Goal: Obtain resource: Download file/media

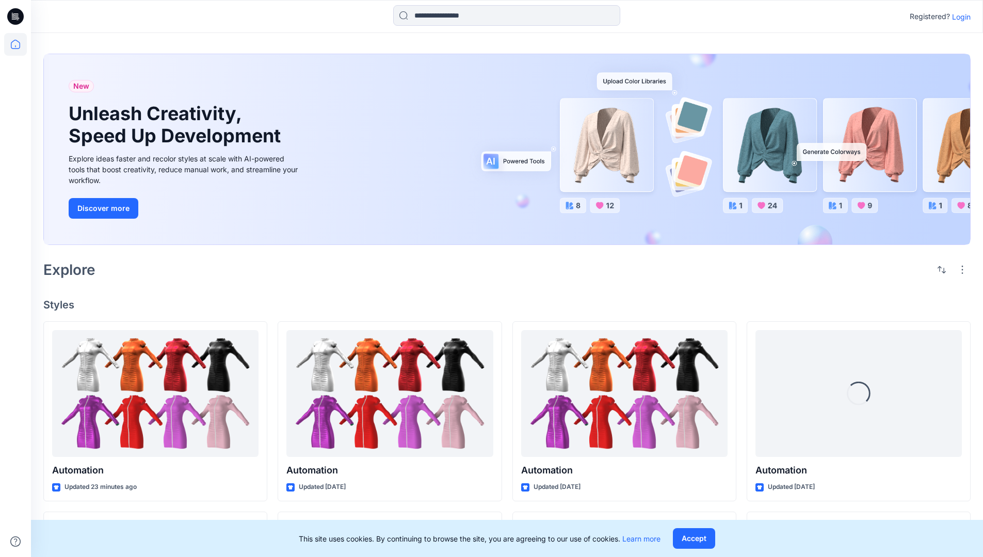
click at [958, 17] on p "Login" at bounding box center [961, 16] width 19 height 11
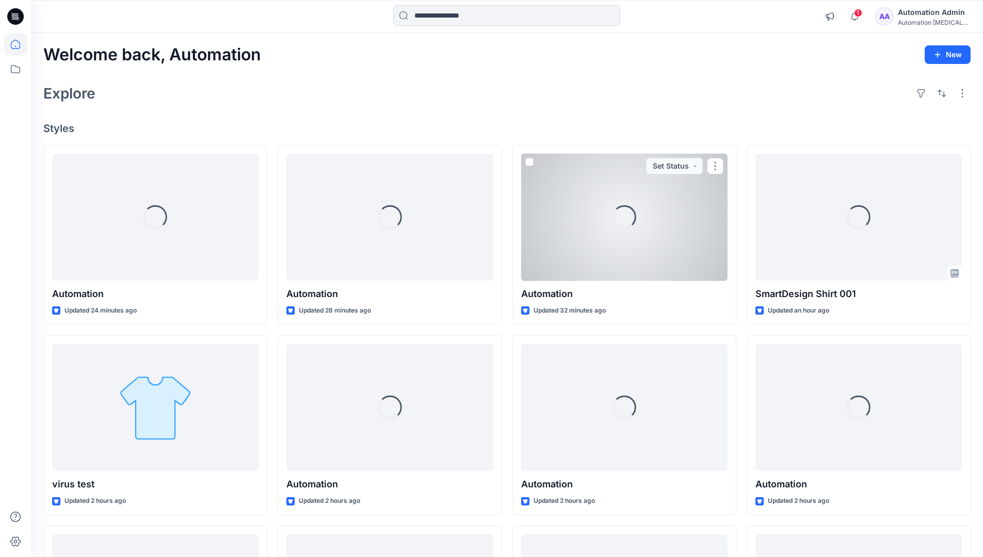
click at [20, 44] on icon at bounding box center [15, 44] width 9 height 9
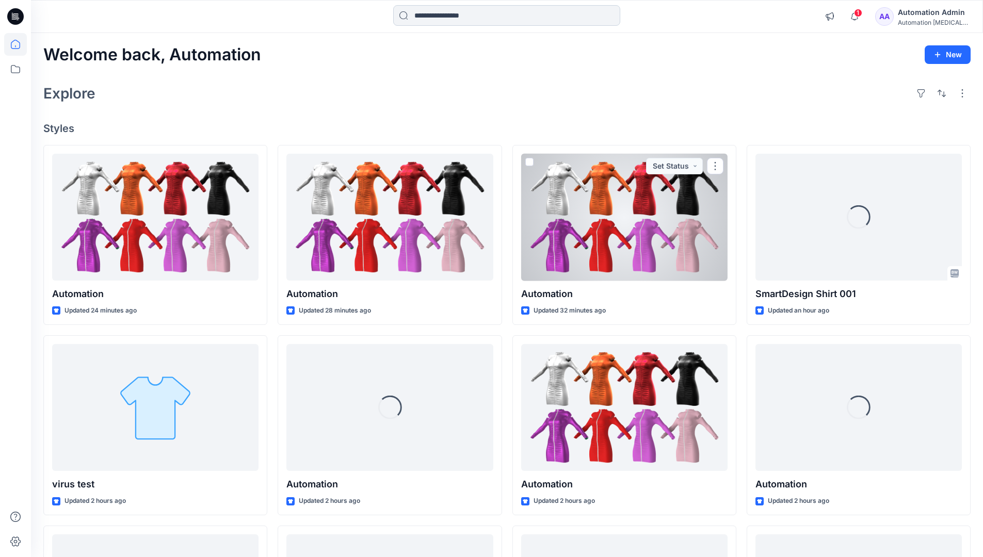
click at [450, 15] on input at bounding box center [506, 15] width 227 height 21
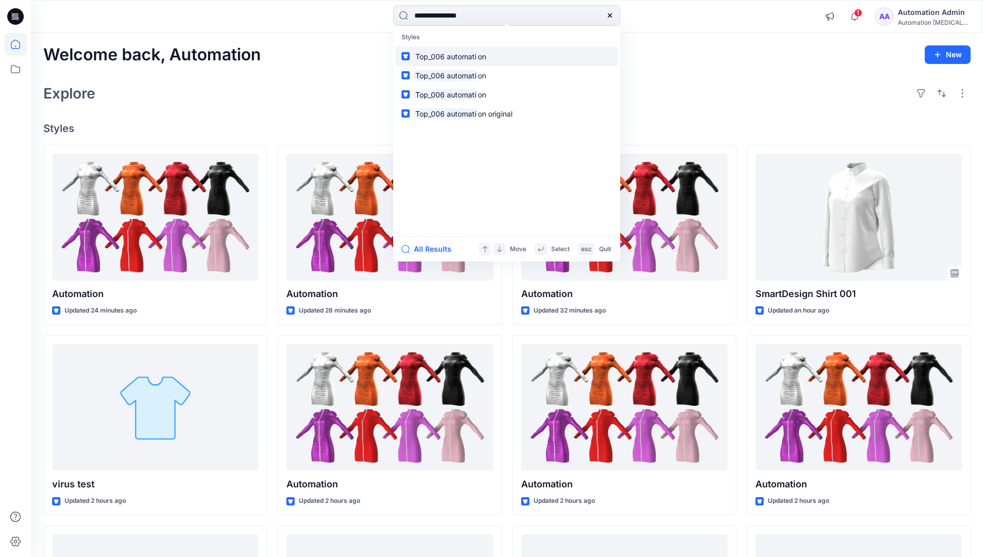
type input "**********"
click at [466, 56] on mark "Top_006 automati" at bounding box center [446, 57] width 64 height 12
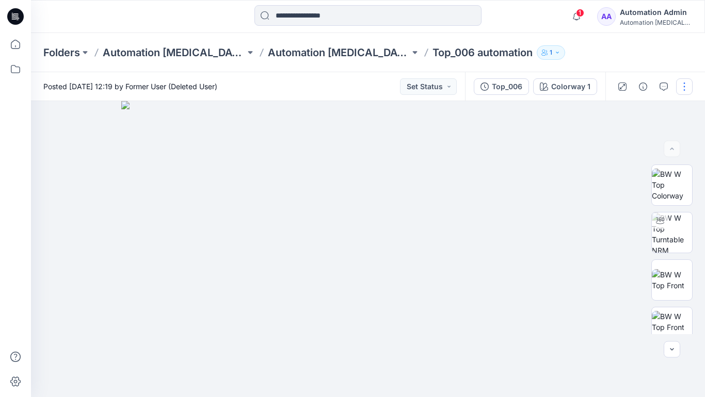
click at [684, 89] on button "button" at bounding box center [684, 86] width 17 height 17
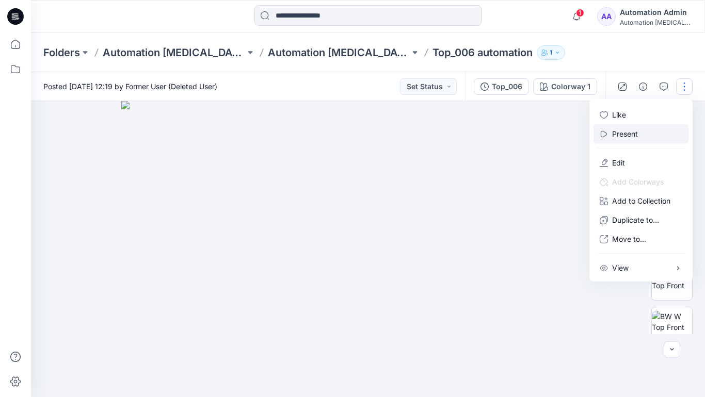
click at [626, 133] on p "Present" at bounding box center [625, 133] width 26 height 11
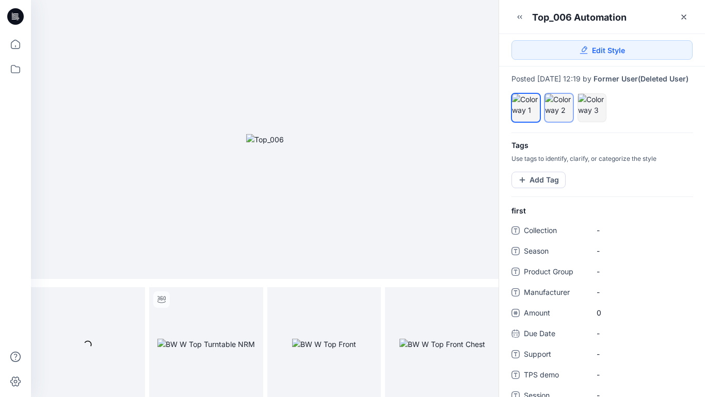
click at [558, 116] on div at bounding box center [559, 105] width 28 height 22
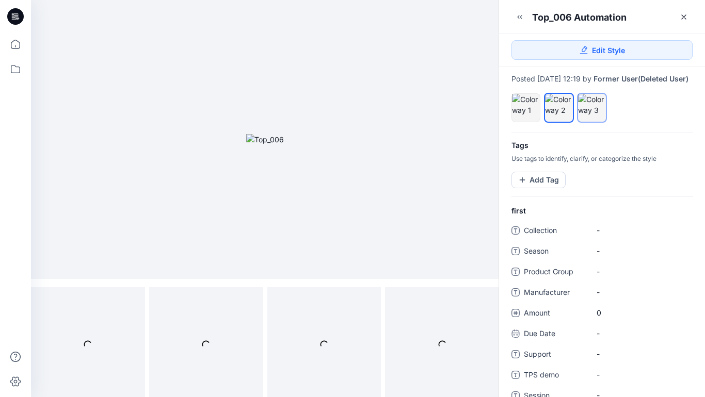
click at [589, 116] on div at bounding box center [592, 105] width 28 height 22
click at [557, 113] on div at bounding box center [559, 105] width 28 height 22
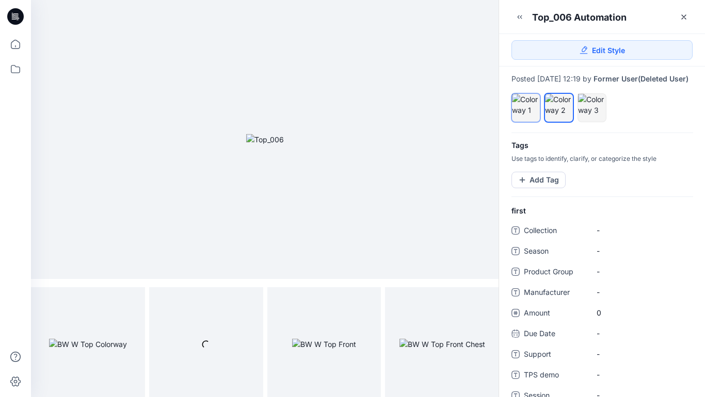
click at [526, 111] on div at bounding box center [526, 105] width 28 height 22
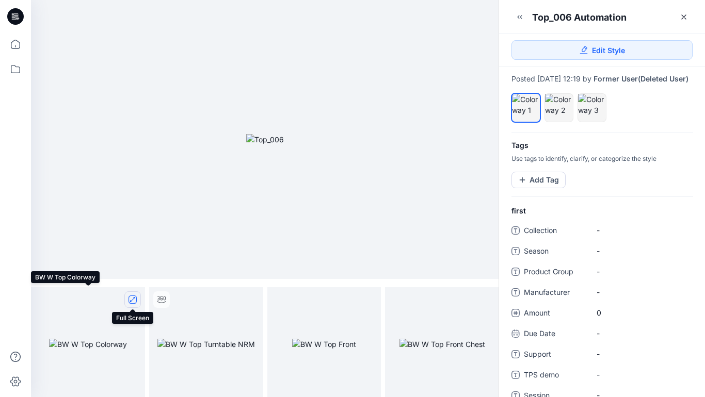
click at [132, 300] on icon "full screen" at bounding box center [132, 299] width 5 height 5
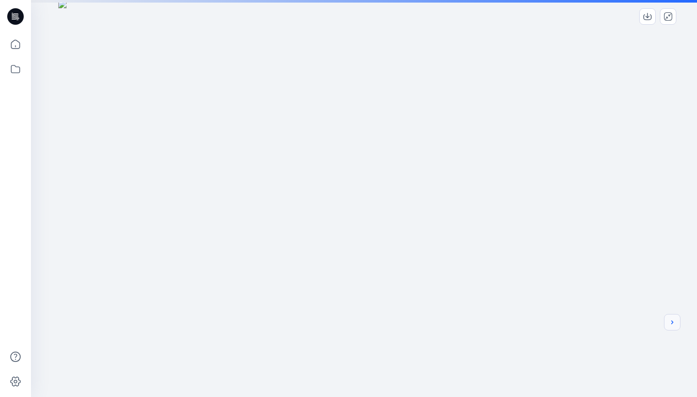
click at [672, 323] on icon "next" at bounding box center [672, 322] width 2 height 4
click at [570, 265] on div at bounding box center [364, 305] width 666 height 611
click at [673, 324] on icon "next" at bounding box center [672, 322] width 8 height 8
click at [670, 323] on icon "next" at bounding box center [672, 322] width 8 height 8
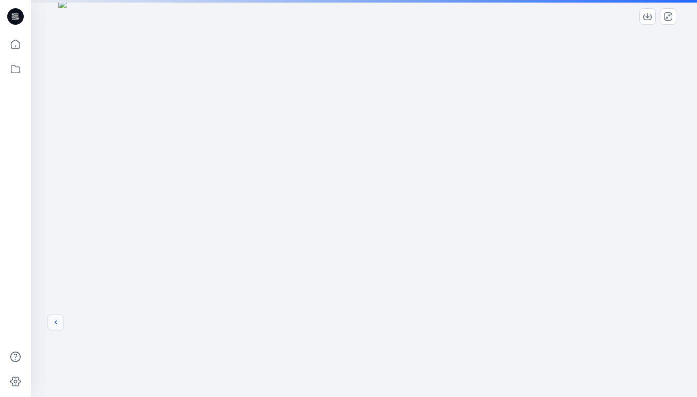
click at [54, 322] on icon "previous" at bounding box center [56, 322] width 8 height 8
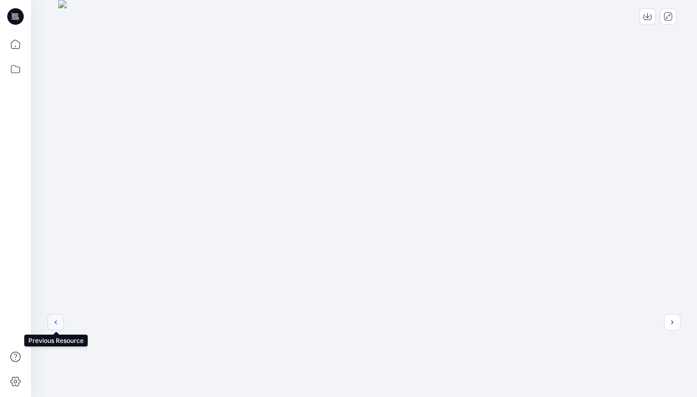
click at [56, 322] on icon "previous" at bounding box center [56, 322] width 8 height 8
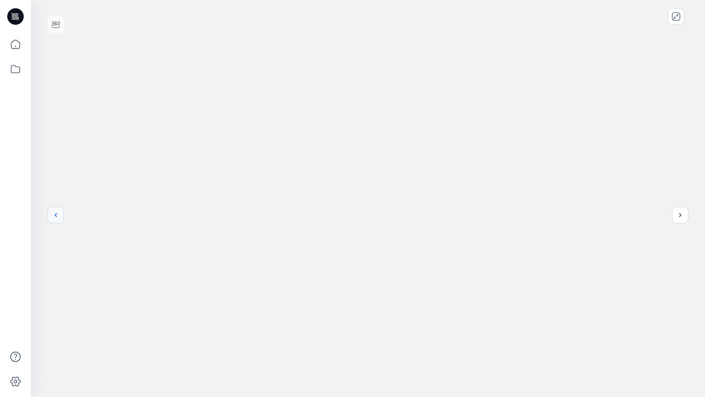
click at [56, 215] on icon "previous" at bounding box center [56, 215] width 8 height 8
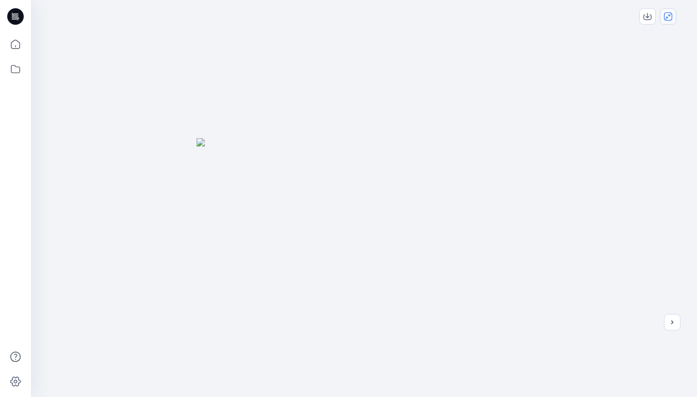
click at [669, 20] on icon "close-full-preview" at bounding box center [668, 16] width 8 height 8
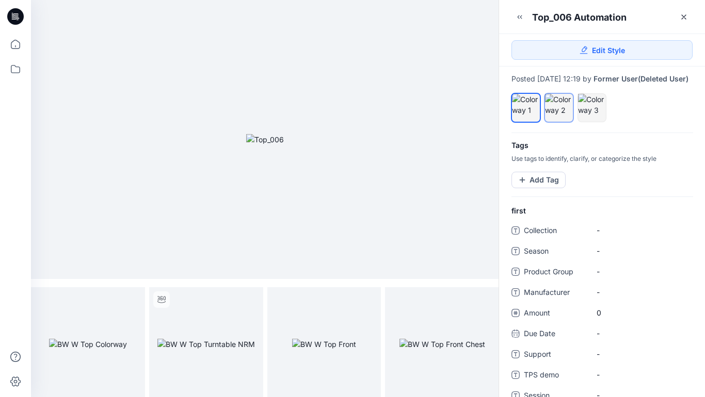
click at [561, 116] on div at bounding box center [559, 105] width 28 height 22
click at [132, 301] on icon "full screen" at bounding box center [132, 299] width 5 height 5
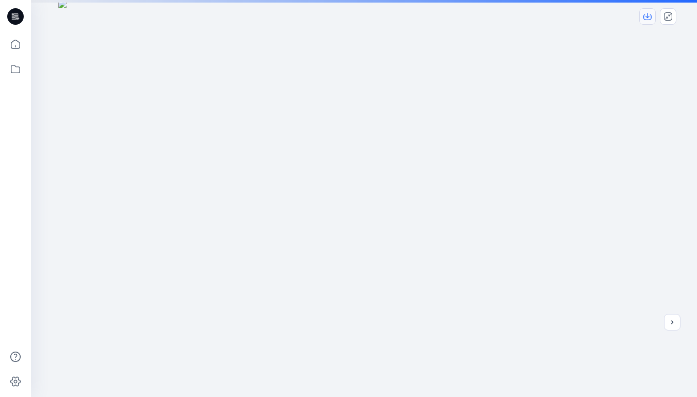
click at [649, 17] on icon "download-image" at bounding box center [647, 16] width 8 height 8
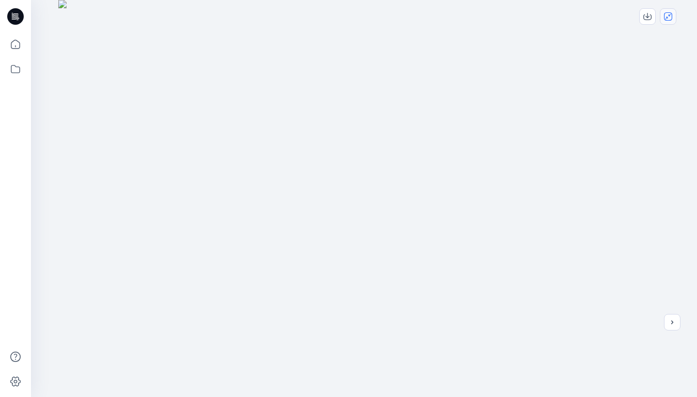
click at [669, 16] on icon "close-full-preview" at bounding box center [668, 16] width 8 height 8
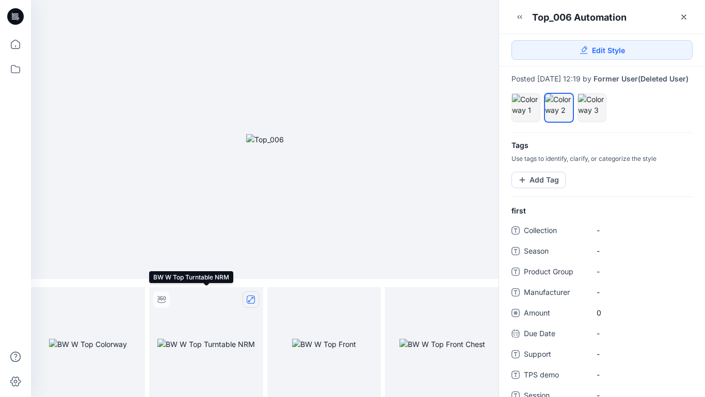
click at [251, 300] on icon "full screen" at bounding box center [251, 300] width 8 height 8
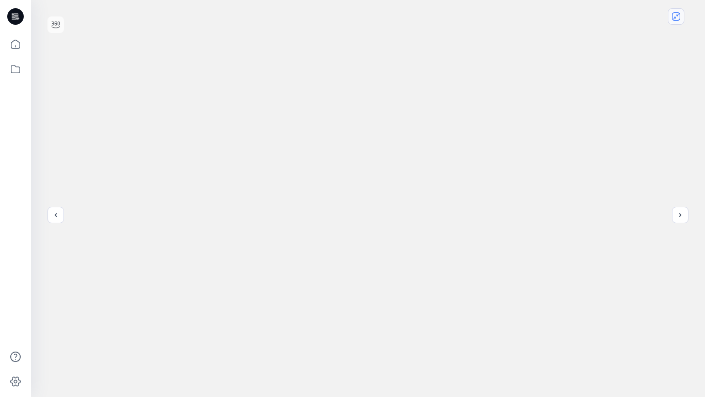
click at [677, 19] on icon "close-full-preview" at bounding box center [676, 16] width 8 height 8
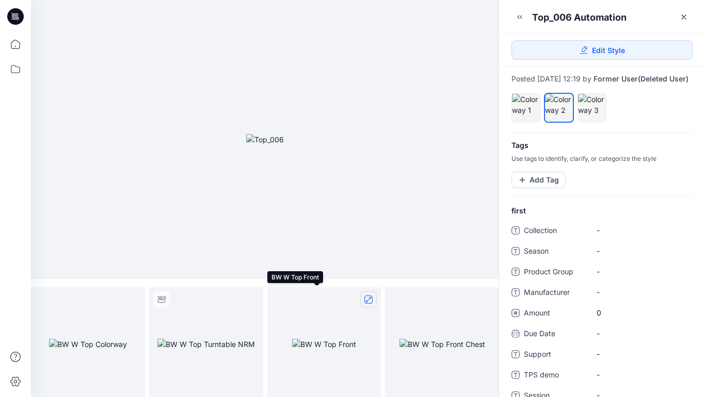
click at [368, 300] on icon "full screen" at bounding box center [368, 299] width 5 height 5
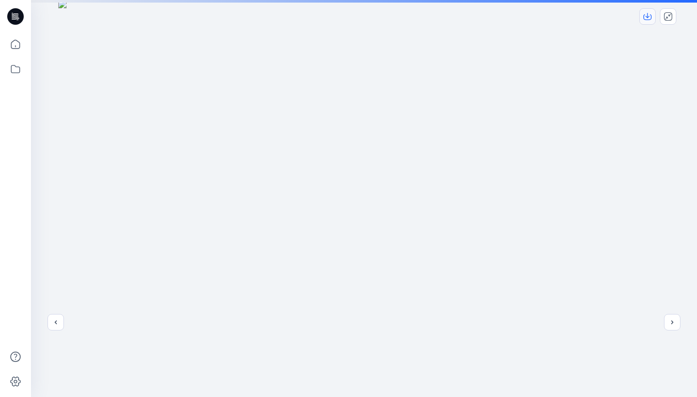
click at [646, 17] on icon "download-image" at bounding box center [647, 15] width 4 height 5
click at [667, 16] on icon "close-full-preview" at bounding box center [668, 16] width 8 height 8
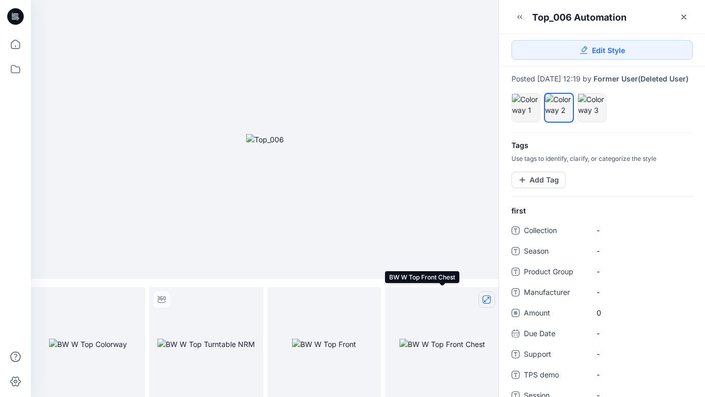
click at [484, 301] on icon "full screen" at bounding box center [486, 299] width 5 height 5
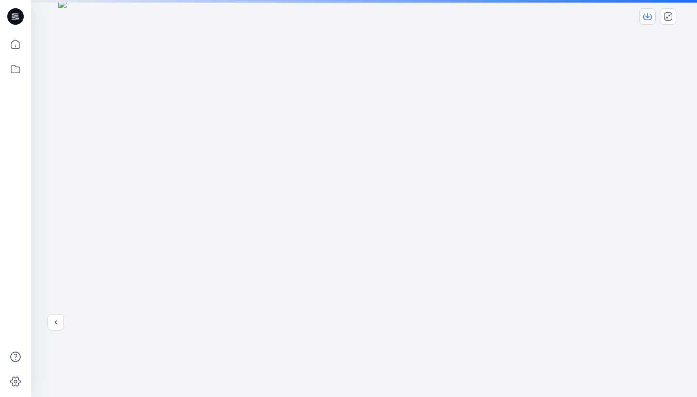
click at [649, 17] on icon "download-image" at bounding box center [647, 16] width 8 height 8
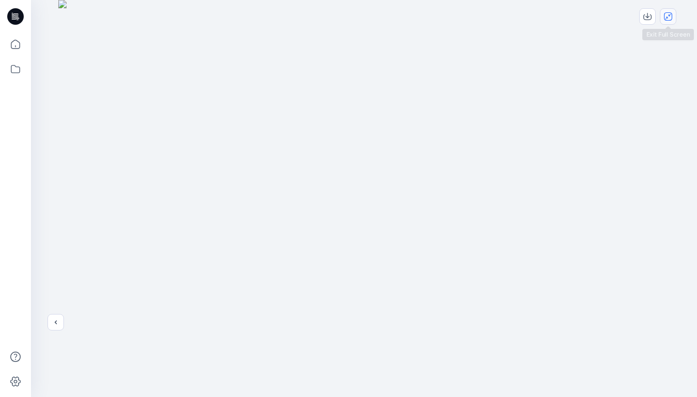
click at [671, 17] on icon "close-full-preview" at bounding box center [668, 16] width 8 height 8
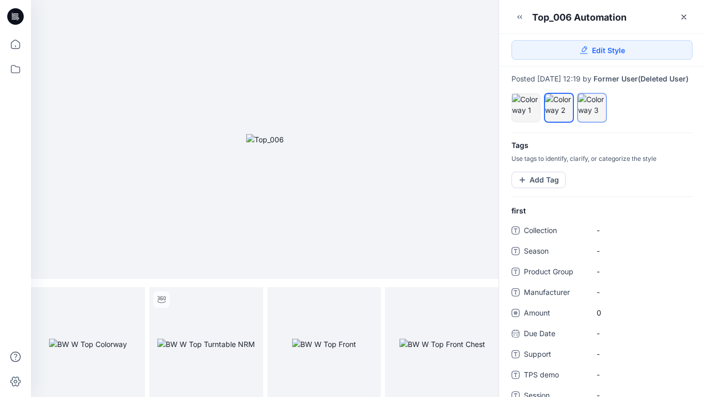
click at [593, 113] on div at bounding box center [592, 105] width 28 height 22
click at [132, 299] on icon "full screen" at bounding box center [132, 299] width 5 height 5
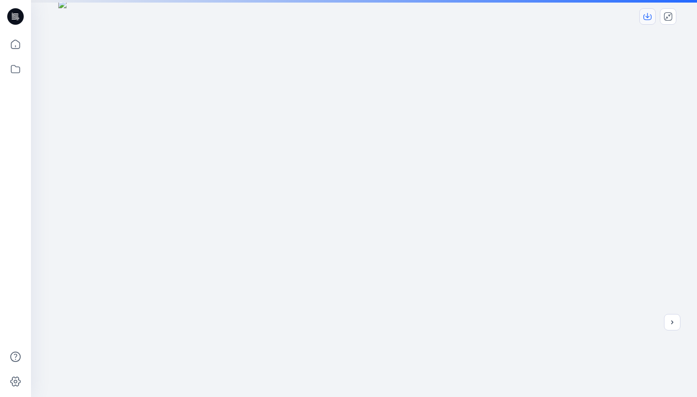
click at [647, 18] on icon "download-image" at bounding box center [647, 15] width 4 height 5
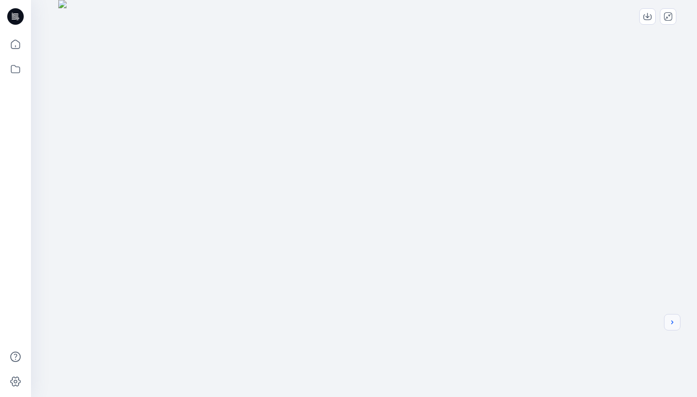
click at [674, 321] on icon "next" at bounding box center [672, 322] width 8 height 8
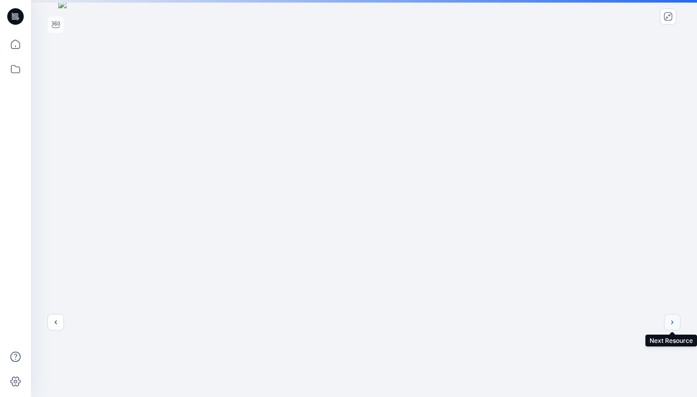
click at [676, 324] on button "next" at bounding box center [672, 322] width 17 height 17
click at [647, 12] on icon "download-image" at bounding box center [647, 16] width 8 height 8
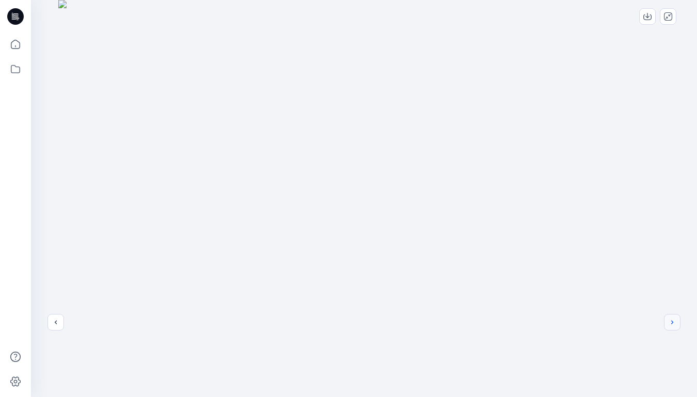
click at [676, 322] on icon "next" at bounding box center [672, 322] width 8 height 8
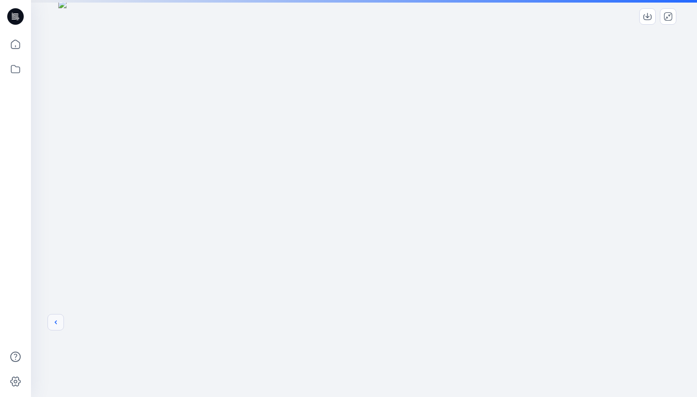
click at [54, 322] on icon "previous" at bounding box center [56, 322] width 8 height 8
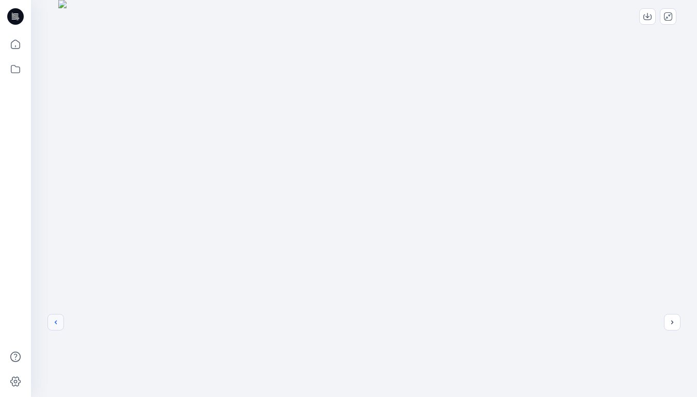
click at [58, 325] on icon "previous" at bounding box center [56, 322] width 8 height 8
click at [56, 329] on button "previous" at bounding box center [55, 322] width 17 height 17
click at [665, 16] on icon "close-full-preview" at bounding box center [668, 16] width 8 height 8
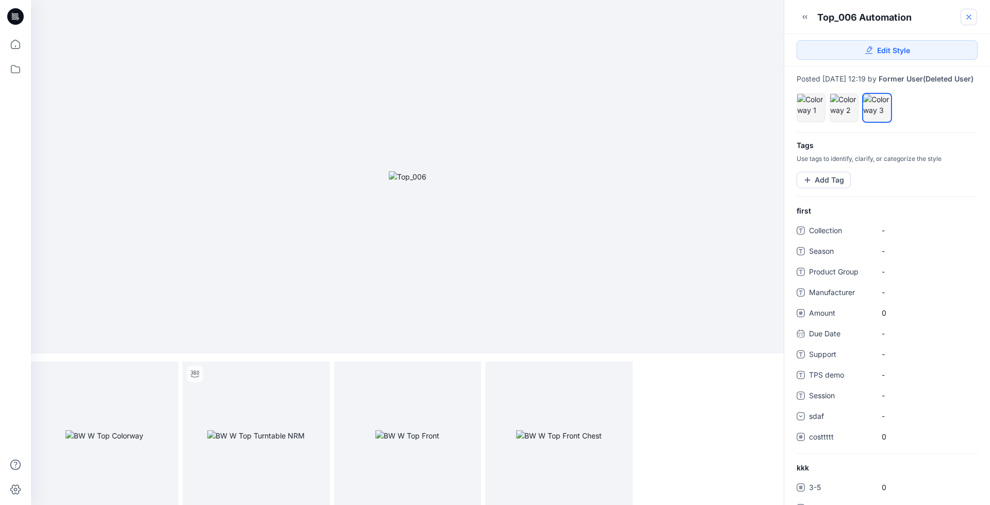
click at [968, 18] on icon at bounding box center [969, 17] width 4 height 4
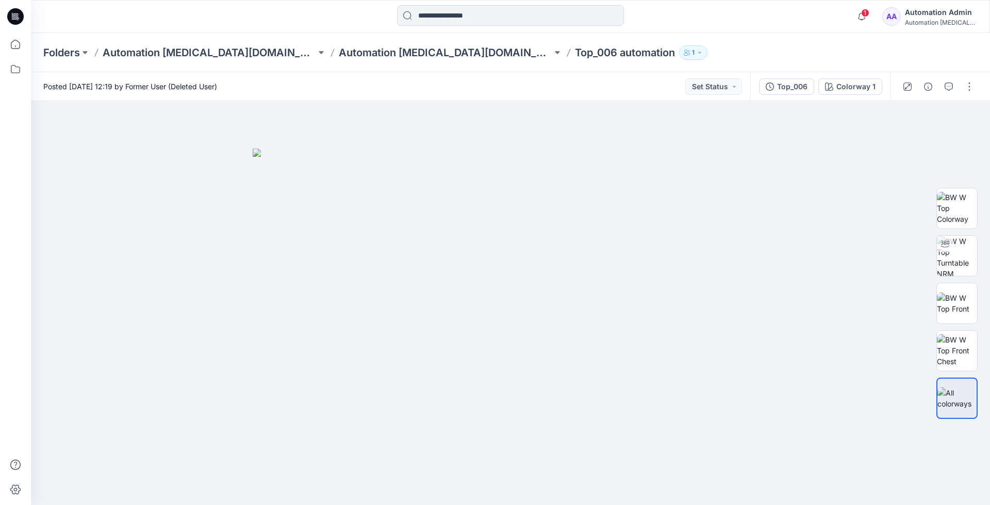
click at [942, 14] on div "Automation Admin" at bounding box center [941, 12] width 72 height 12
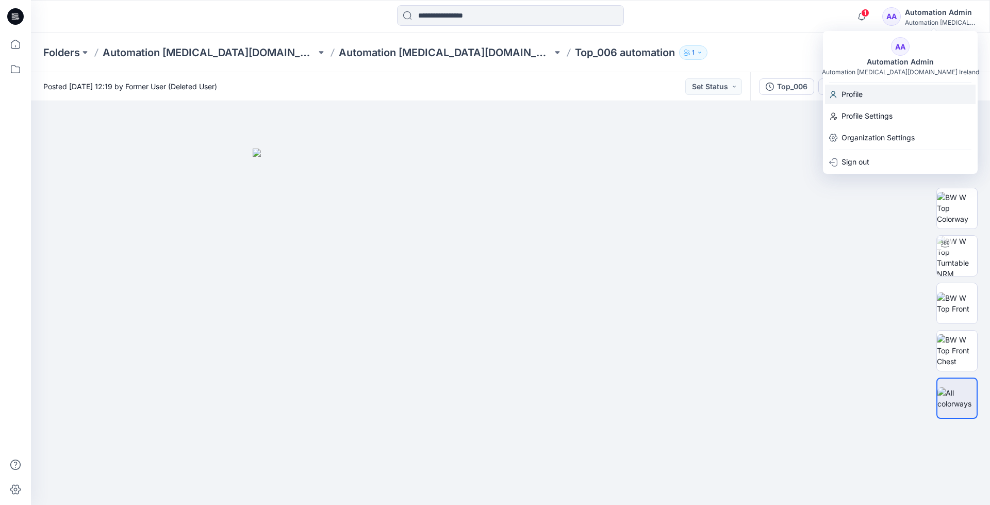
click at [857, 94] on p "Profile" at bounding box center [852, 95] width 21 height 20
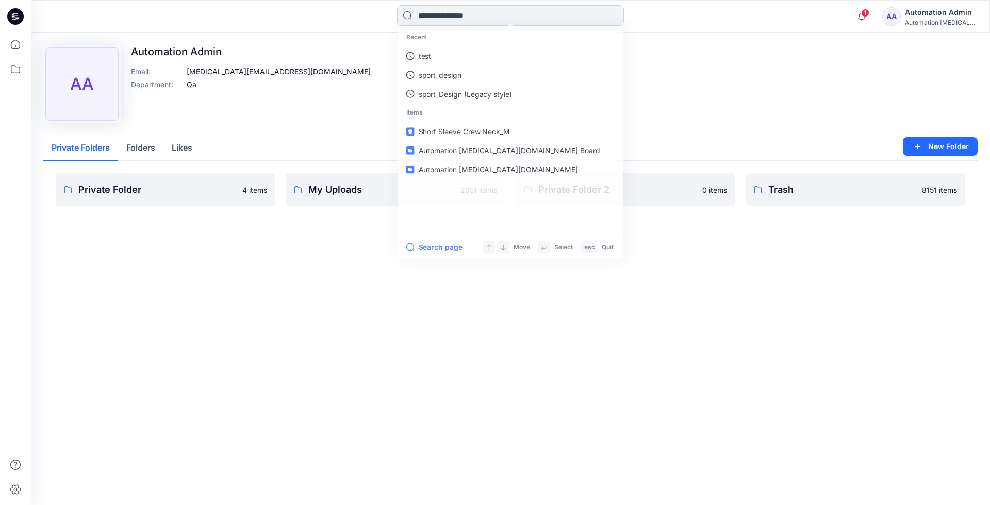
click at [440, 19] on input at bounding box center [510, 15] width 227 height 21
type input "**********"
click at [439, 126] on link "Top_006 automation" at bounding box center [510, 132] width 223 height 19
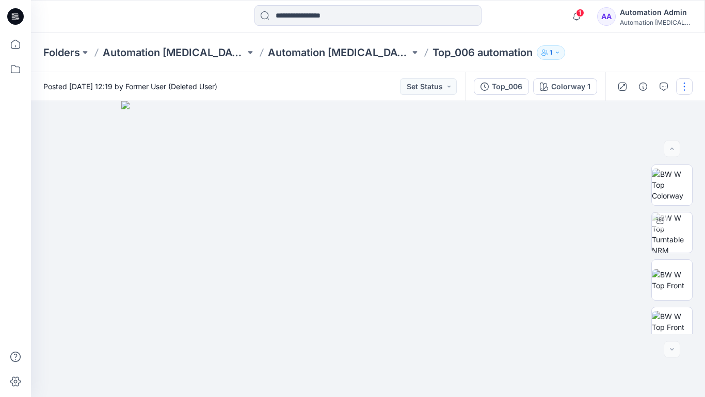
click at [684, 87] on button "button" at bounding box center [684, 86] width 17 height 17
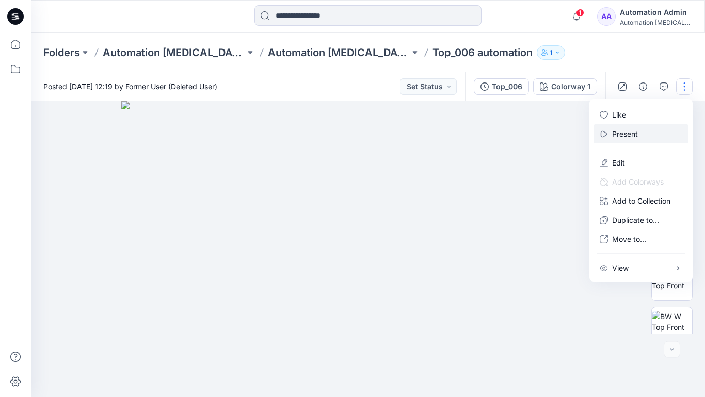
click at [640, 133] on button "Present" at bounding box center [640, 133] width 95 height 19
